Goal: Transaction & Acquisition: Purchase product/service

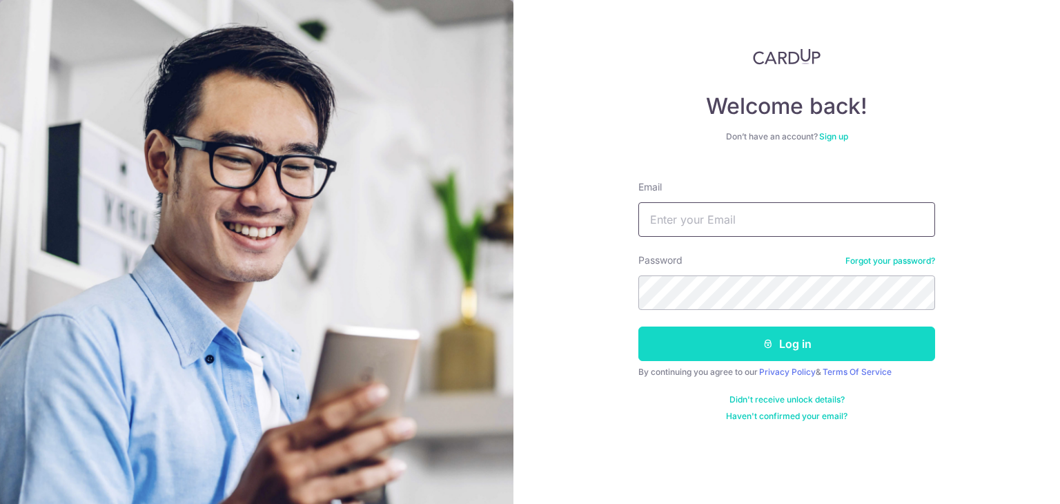
type input "[EMAIL_ADDRESS][DOMAIN_NAME]"
click at [699, 334] on button "Log in" at bounding box center [786, 343] width 297 height 35
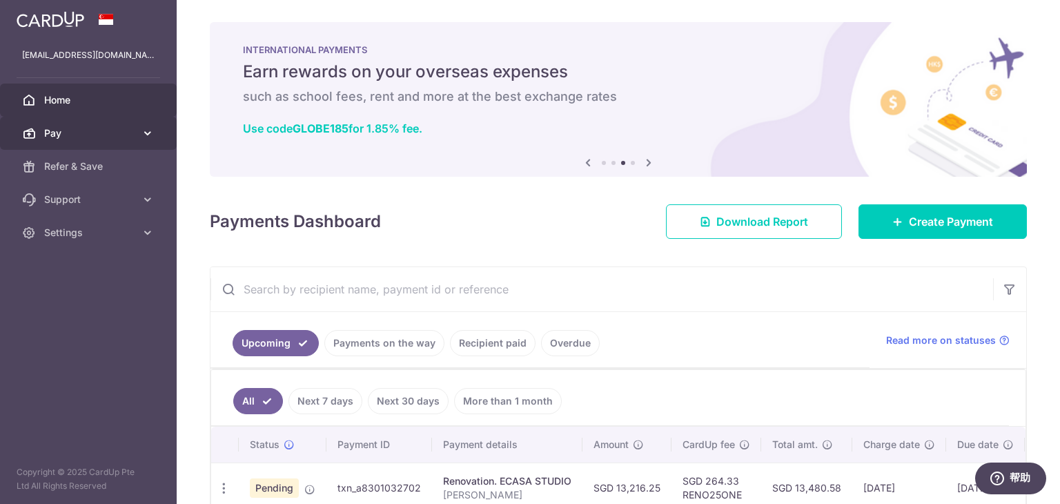
click at [108, 130] on span "Pay" at bounding box center [89, 133] width 91 height 14
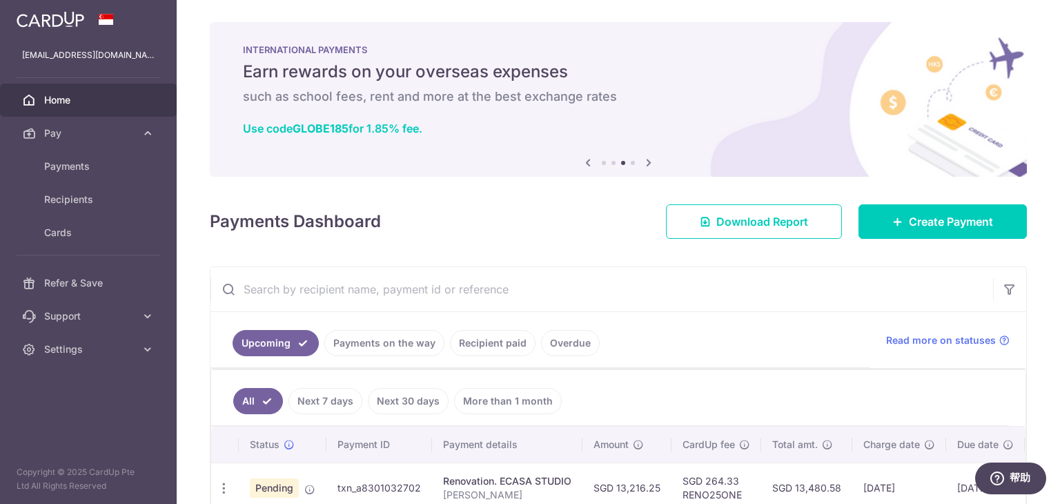
click at [646, 169] on icon at bounding box center [648, 162] width 17 height 17
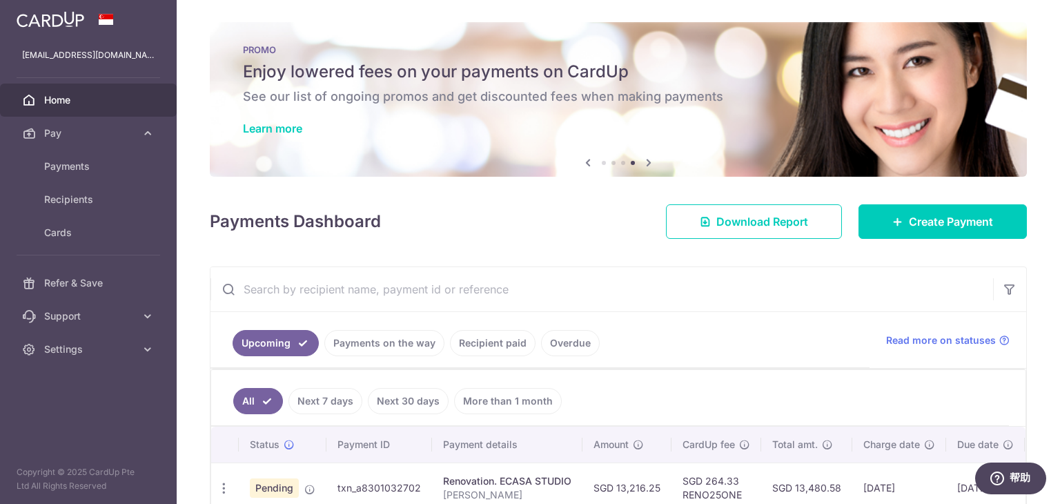
click at [646, 169] on icon at bounding box center [648, 162] width 17 height 17
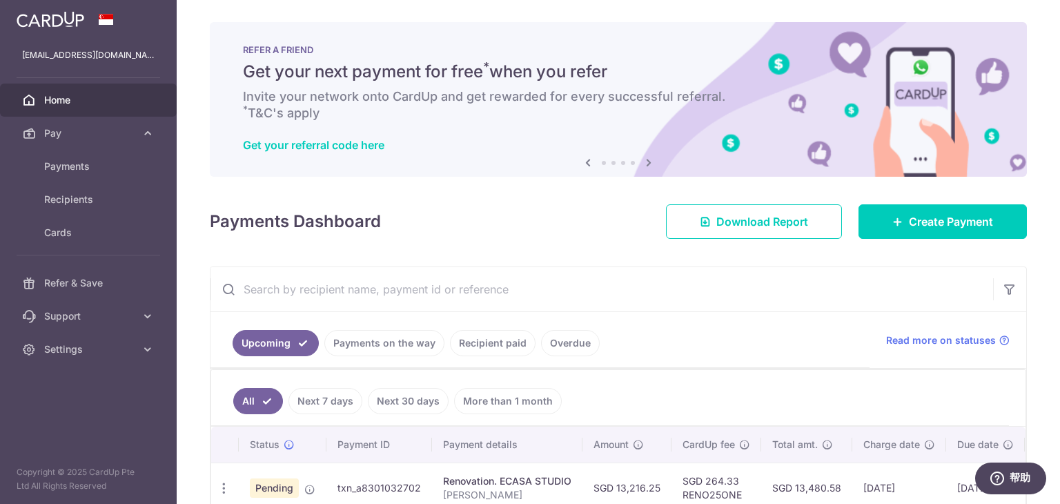
click at [56, 17] on img at bounding box center [51, 19] width 68 height 17
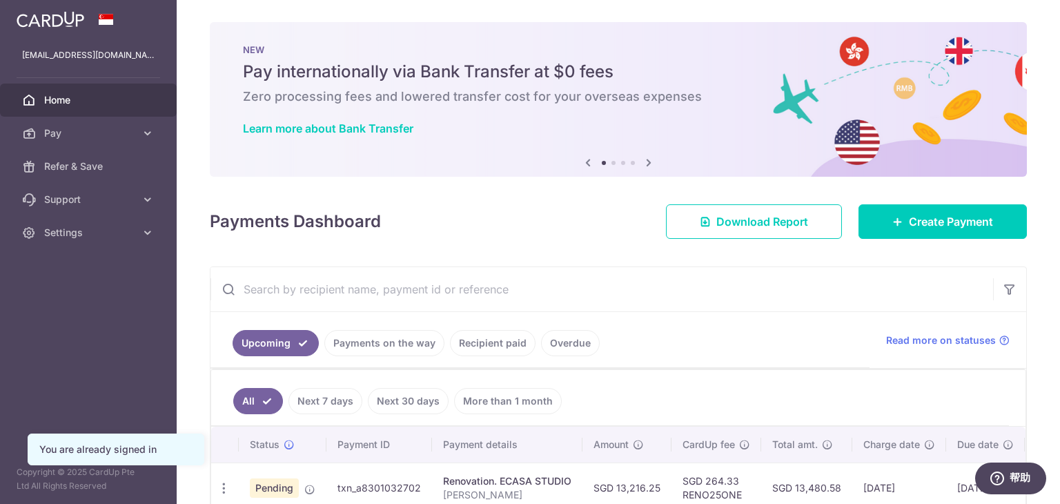
click at [642, 170] on div "NEW Pay internationally via Bank Transfer at $0 fees Zero processing fees and l…" at bounding box center [618, 99] width 817 height 155
click at [646, 157] on icon at bounding box center [648, 162] width 17 height 17
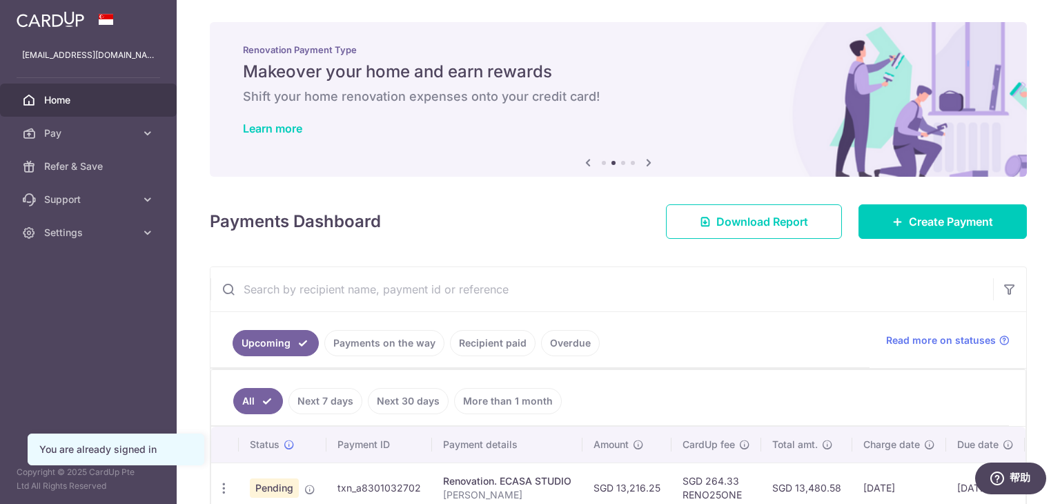
click at [646, 157] on icon at bounding box center [648, 162] width 17 height 17
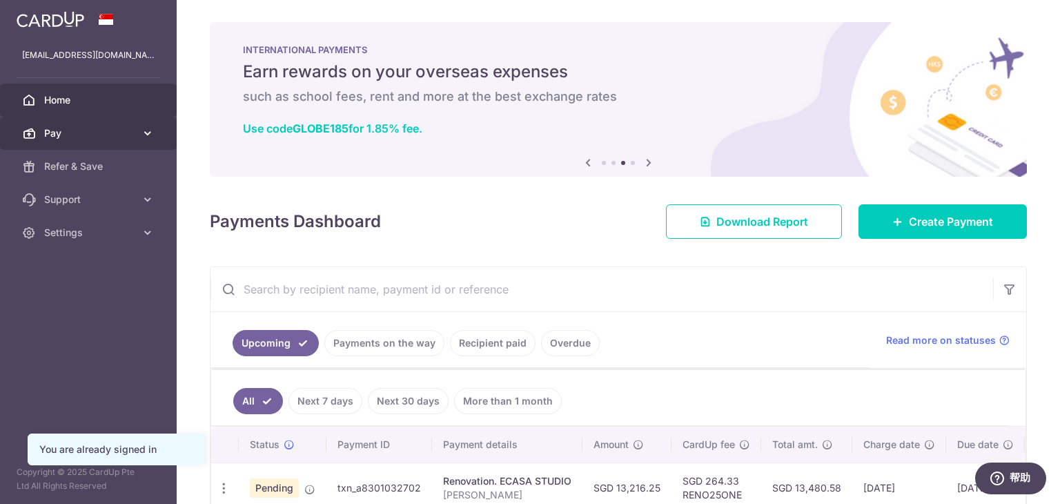
click at [108, 136] on span "Pay" at bounding box center [89, 133] width 91 height 14
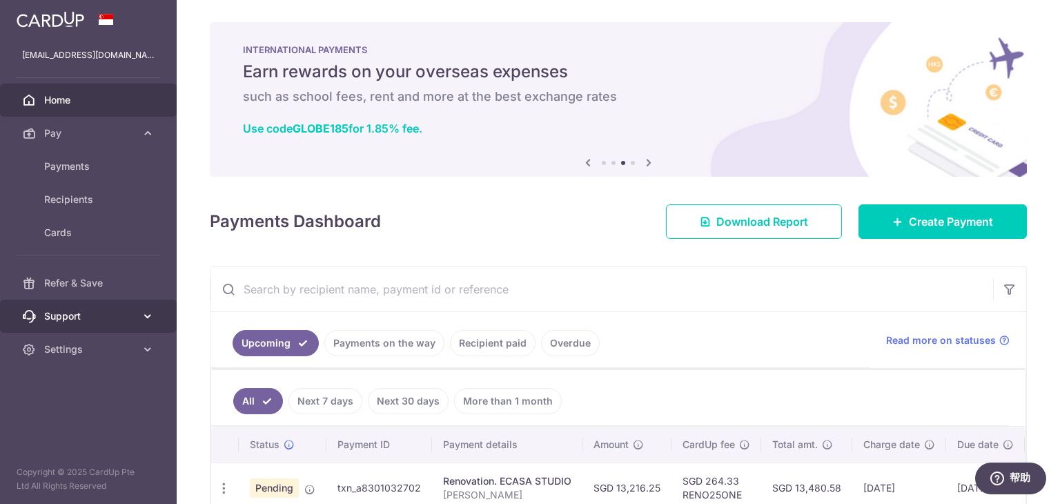
click at [88, 322] on span "Support" at bounding box center [89, 316] width 91 height 14
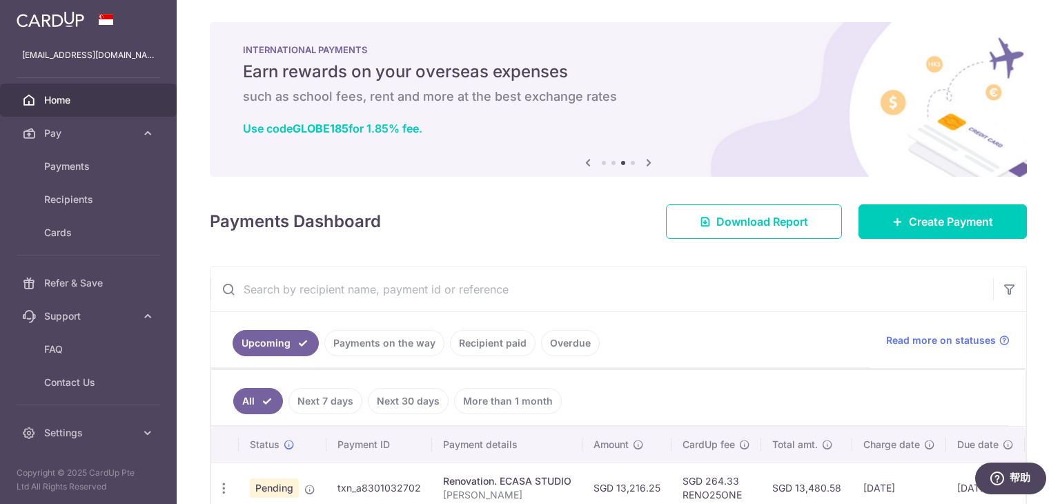
click at [48, 24] on img at bounding box center [51, 19] width 68 height 17
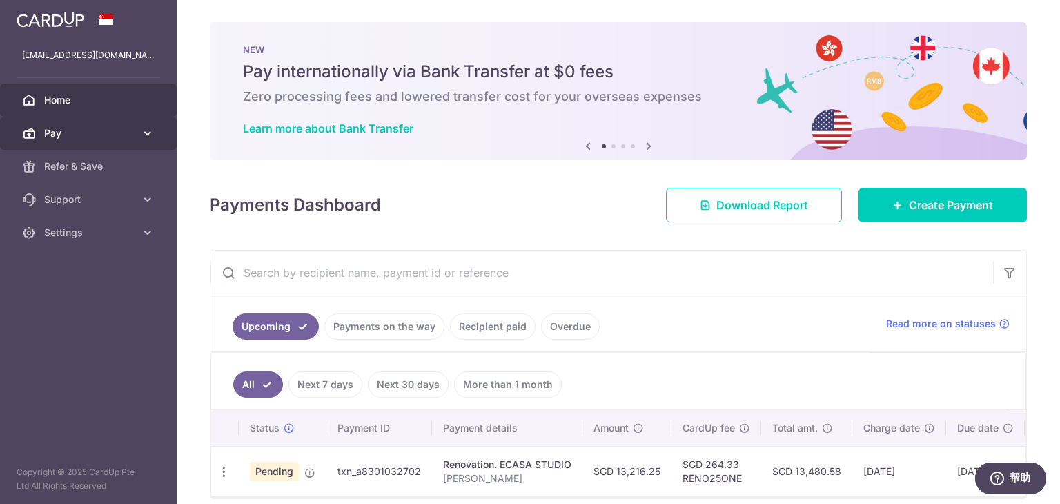
click at [109, 138] on span "Pay" at bounding box center [89, 133] width 91 height 14
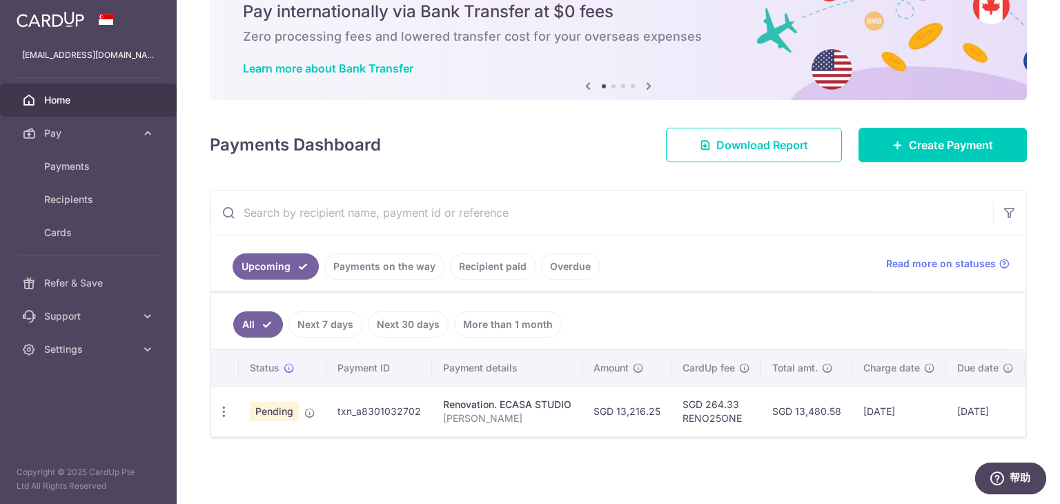
scroll to position [65, 0]
click at [858, 153] on link "Create Payment" at bounding box center [942, 145] width 168 height 35
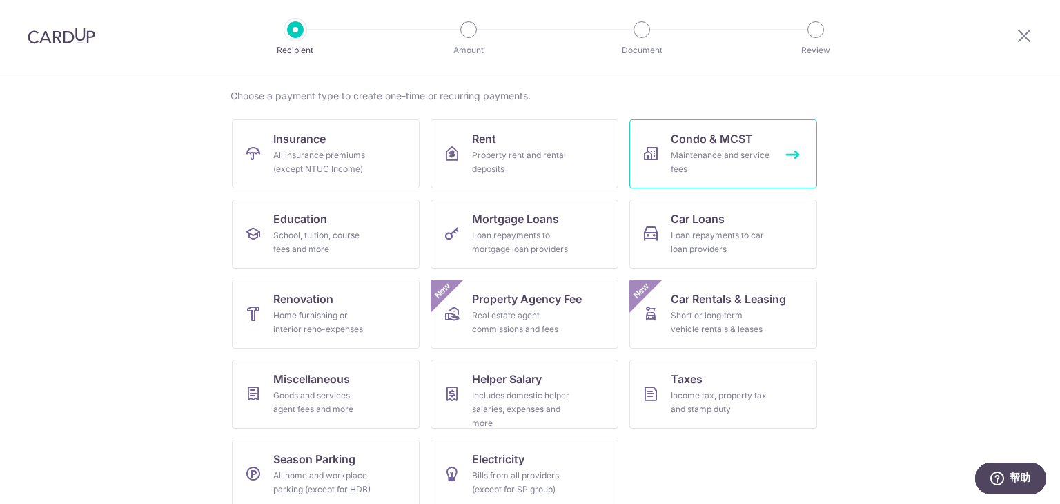
scroll to position [113, 0]
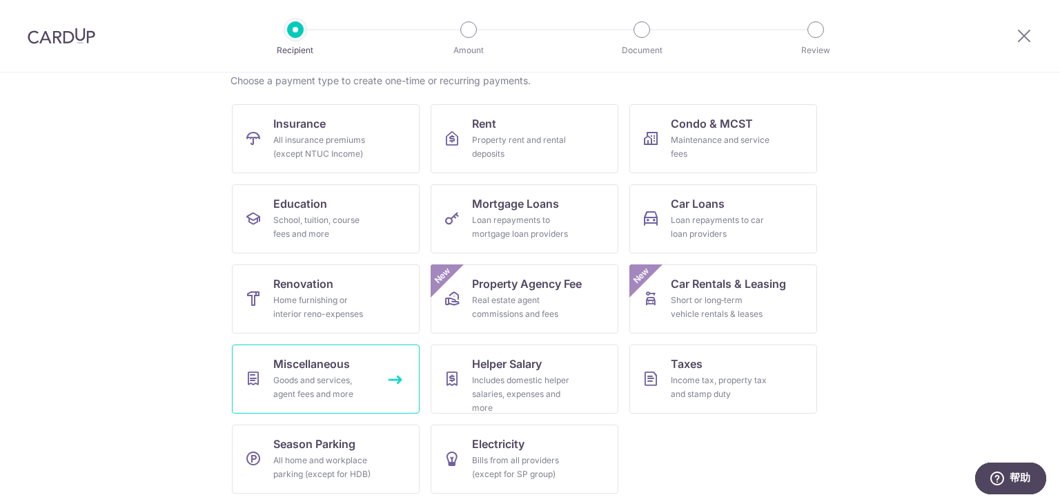
click at [369, 369] on link "Miscellaneous Goods and services, agent fees and more" at bounding box center [326, 378] width 188 height 69
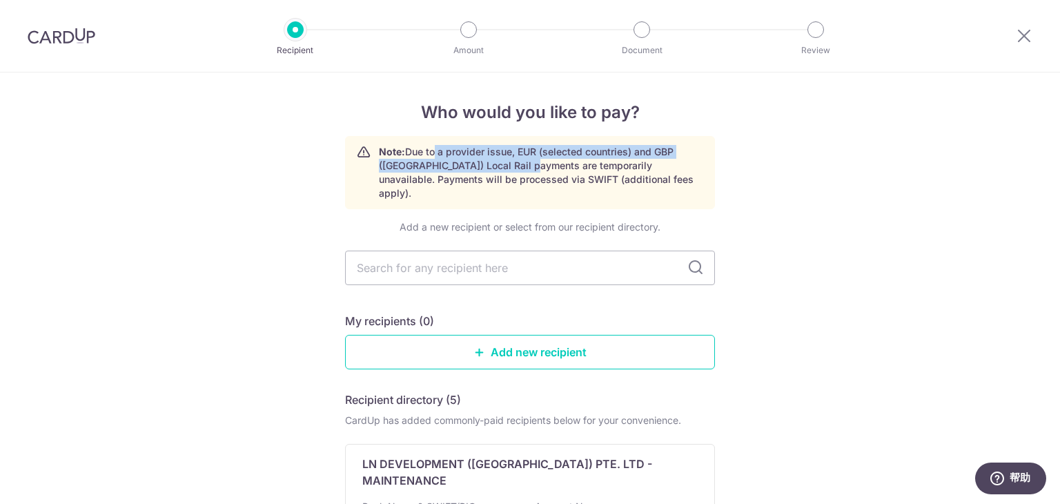
drag, startPoint x: 429, startPoint y: 157, endPoint x: 504, endPoint y: 164, distance: 76.2
click at [502, 164] on p "Note: Due to a provider issue, EUR (selected countries) and GBP (UK) Local Rail…" at bounding box center [541, 172] width 324 height 55
click at [532, 172] on p "Note: Due to a provider issue, EUR (selected countries) and GBP (UK) Local Rail…" at bounding box center [541, 172] width 324 height 55
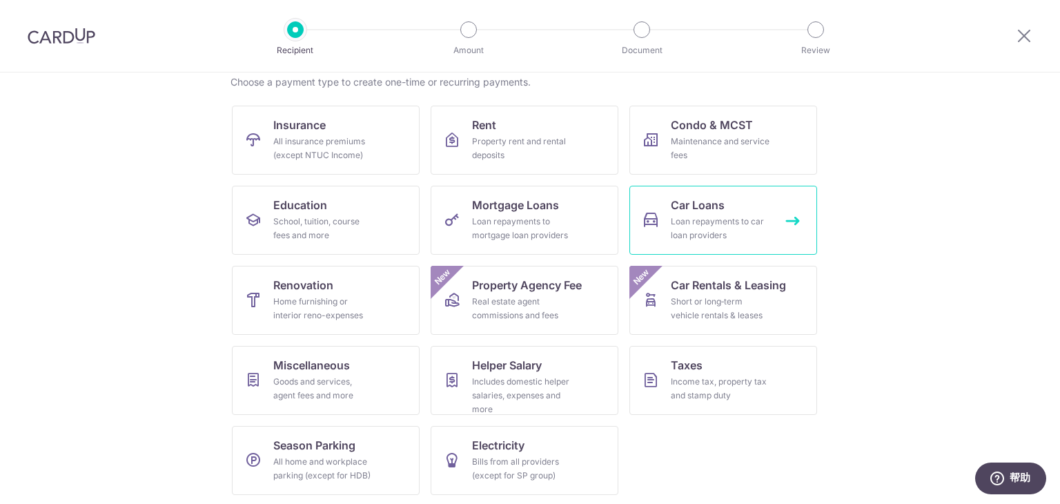
scroll to position [113, 0]
